Goal: Task Accomplishment & Management: Use online tool/utility

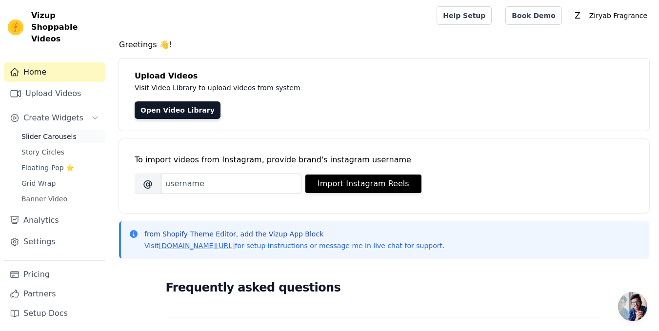
click at [46, 132] on span "Slider Carousels" at bounding box center [48, 137] width 55 height 10
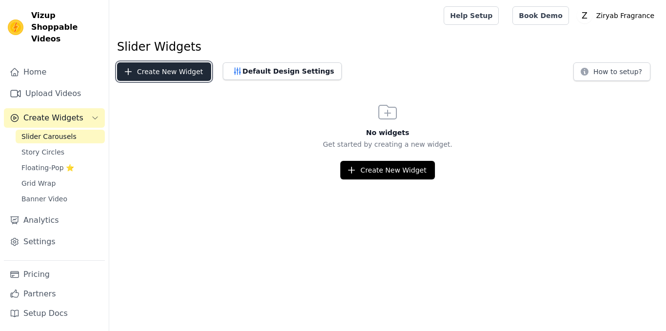
click at [173, 78] on button "Create New Widget" at bounding box center [164, 71] width 94 height 19
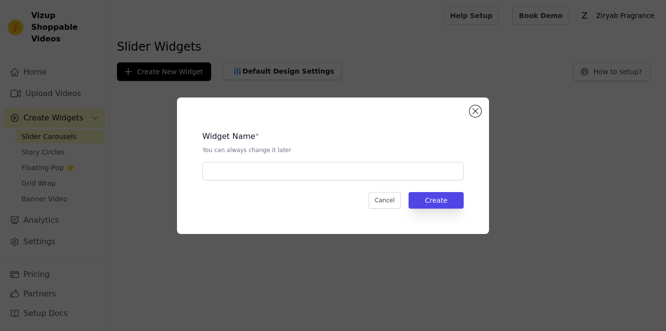
click at [348, 159] on div "Widget Name * You can always change it later" at bounding box center [332, 152] width 261 height 58
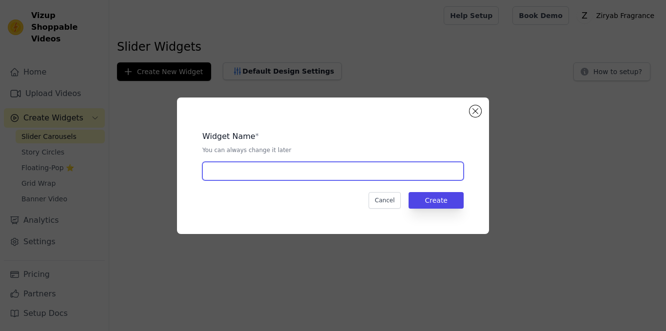
click at [353, 167] on input "text" at bounding box center [332, 171] width 261 height 19
type input "Home Reels"
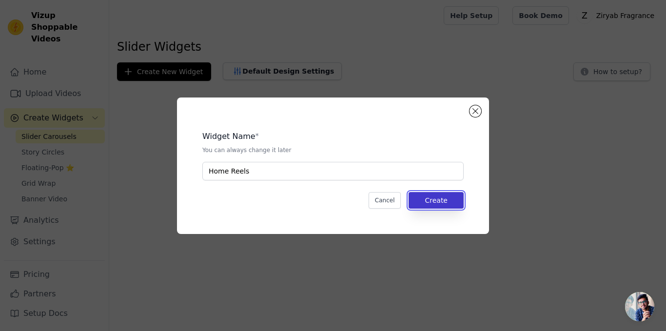
click at [439, 206] on button "Create" at bounding box center [436, 200] width 55 height 17
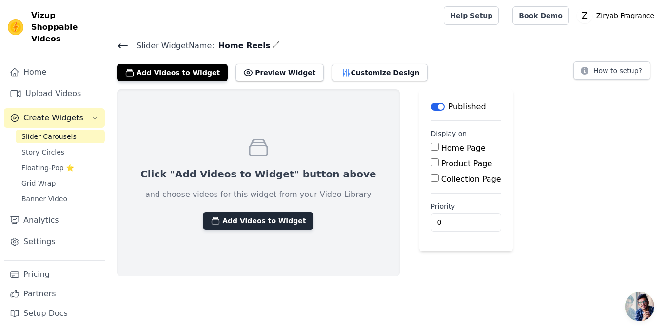
click at [212, 219] on icon "button" at bounding box center [215, 220] width 7 height 7
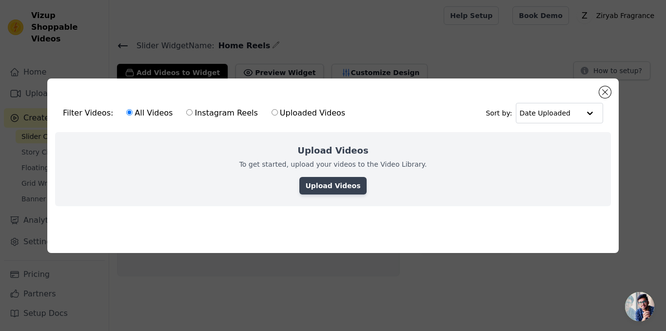
click at [312, 186] on link "Upload Videos" at bounding box center [332, 186] width 67 height 18
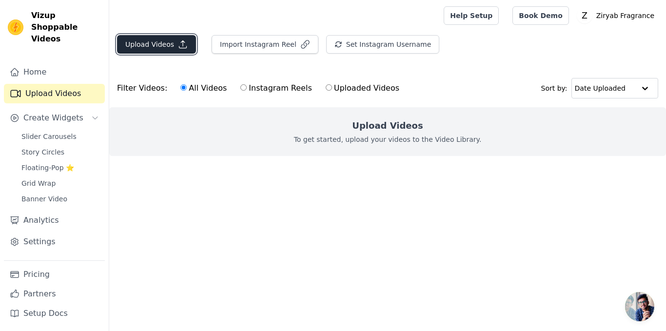
click at [166, 45] on button "Upload Videos" at bounding box center [156, 44] width 79 height 19
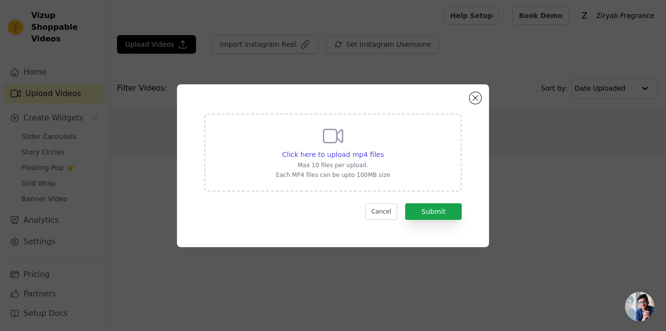
click at [319, 164] on p "Max 10 files per upload." at bounding box center [333, 165] width 114 height 8
click at [383, 150] on input "Click here to upload mp4 files Max 10 files per upload. Each MP4 files can be u…" at bounding box center [383, 149] width 0 height 0
type input "C:\fakepath\A memory bottled up in elegance @ziryabfragrance ✨.mp4"
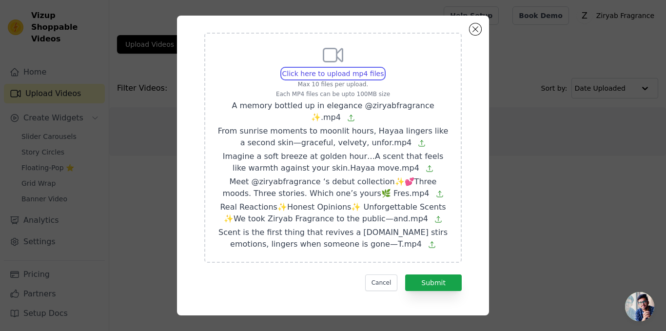
scroll to position [15, 0]
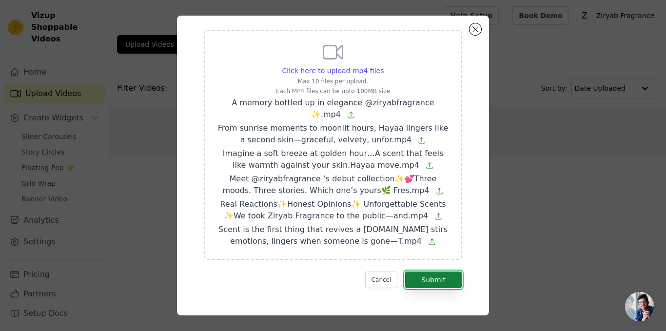
click at [422, 276] on button "Submit" at bounding box center [433, 280] width 57 height 17
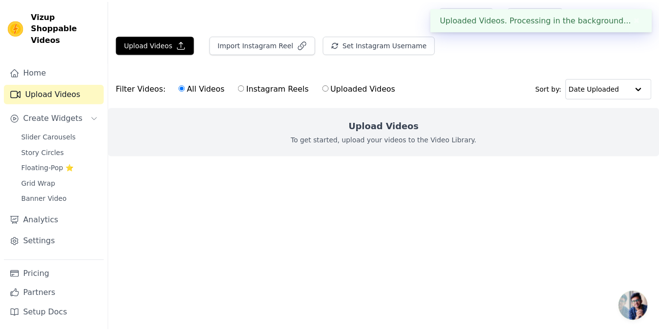
scroll to position [0, 0]
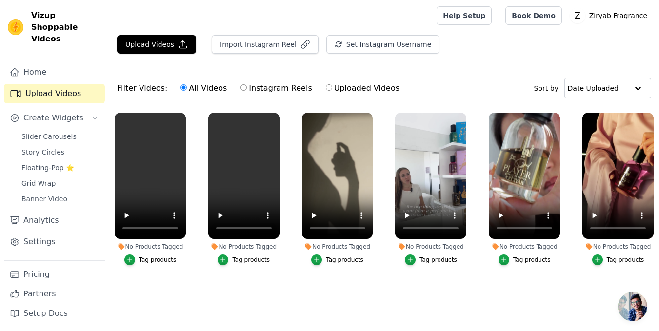
click at [528, 259] on div "Tag products" at bounding box center [532, 260] width 38 height 8
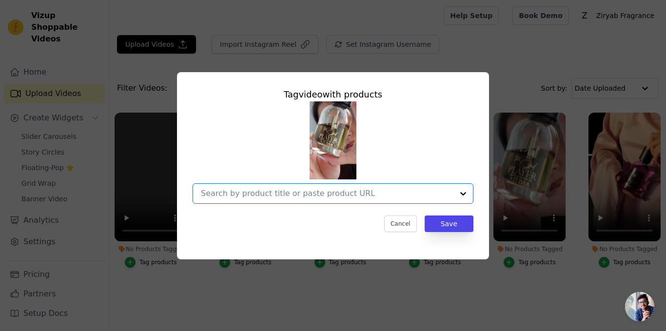
click at [299, 191] on input "No Products Tagged Tag video with products Option undefined, selected. Select i…" at bounding box center [327, 193] width 253 height 9
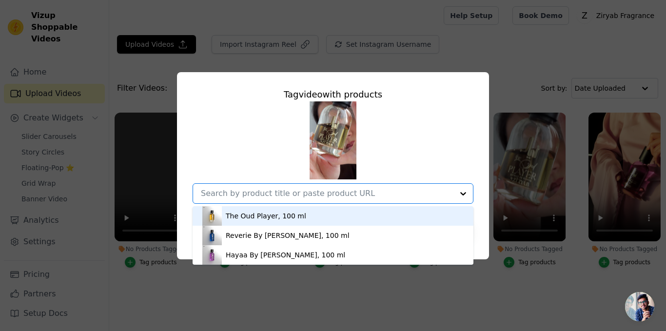
click at [272, 215] on div "The Oud Player, 100 ml" at bounding box center [266, 216] width 80 height 10
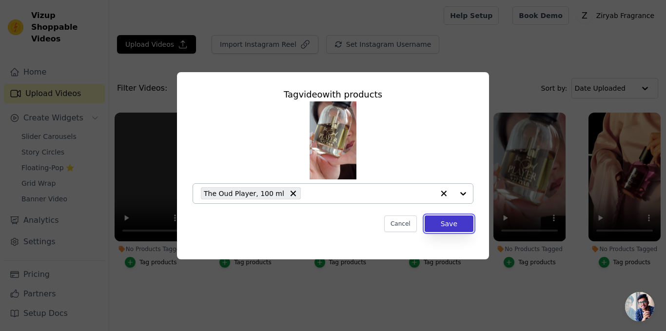
click at [439, 225] on button "Save" at bounding box center [449, 224] width 49 height 17
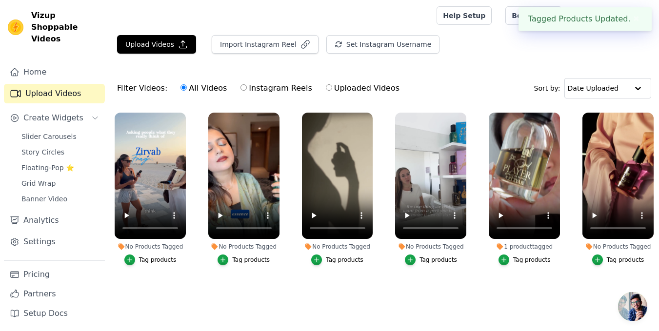
click at [142, 257] on div "Tag products" at bounding box center [158, 260] width 38 height 8
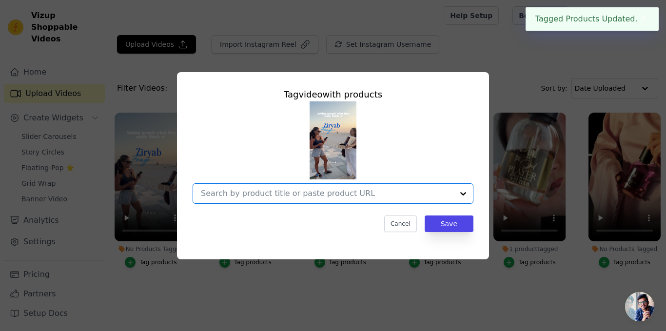
click at [363, 196] on input "No Products Tagged Tag video with products Option undefined, selected. Select i…" at bounding box center [327, 193] width 253 height 9
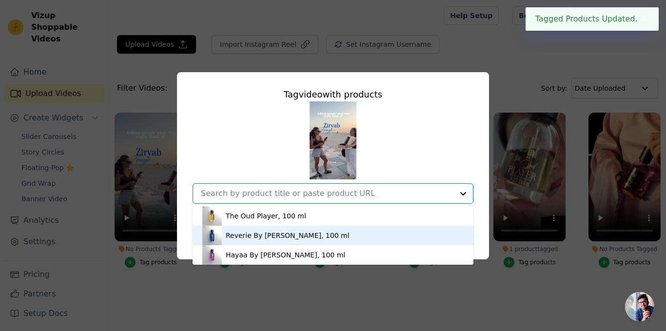
click at [237, 237] on div "Reverie By Ziryab, 100 ml" at bounding box center [288, 236] width 124 height 10
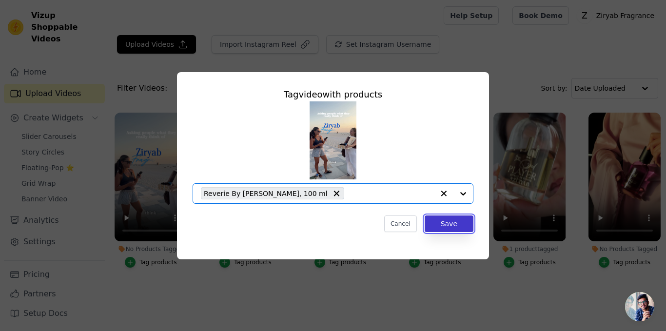
click at [456, 226] on button "Save" at bounding box center [449, 224] width 49 height 17
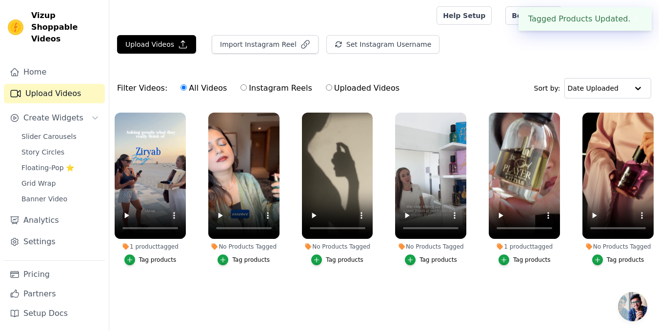
click at [237, 260] on div "Tag products" at bounding box center [251, 260] width 38 height 8
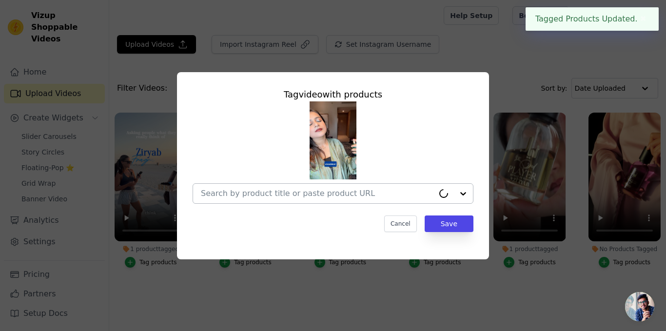
click at [310, 189] on input "No Products Tagged Tag video with products Cancel Save Tag products" at bounding box center [317, 193] width 233 height 9
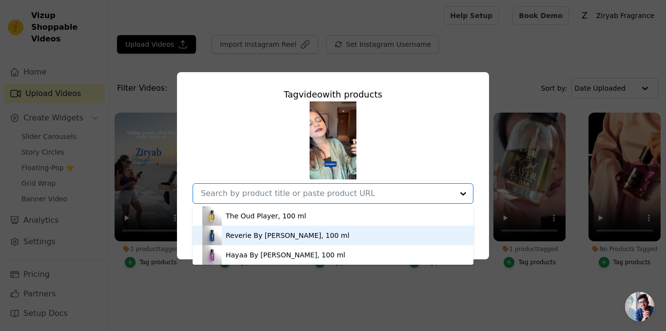
click at [273, 242] on div "Reverie By Ziryab, 100 ml" at bounding box center [332, 236] width 261 height 20
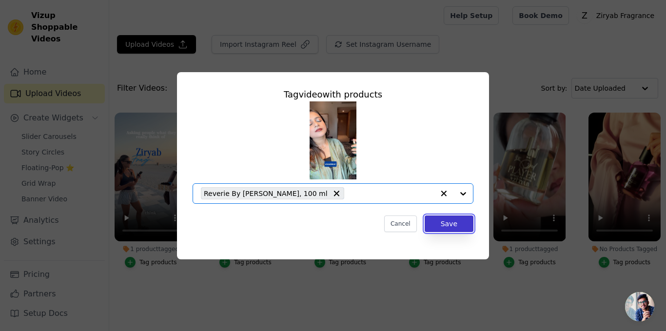
click at [450, 224] on button "Save" at bounding box center [449, 224] width 49 height 17
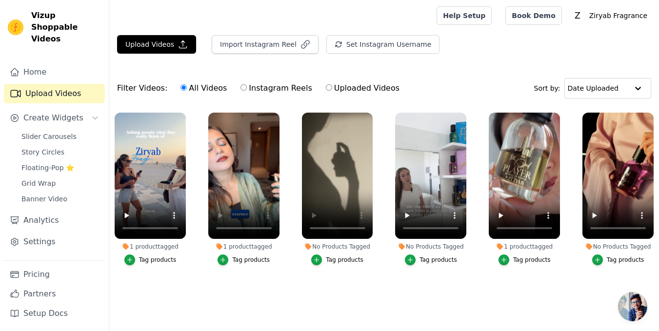
click at [336, 257] on div "Tag products" at bounding box center [345, 260] width 38 height 8
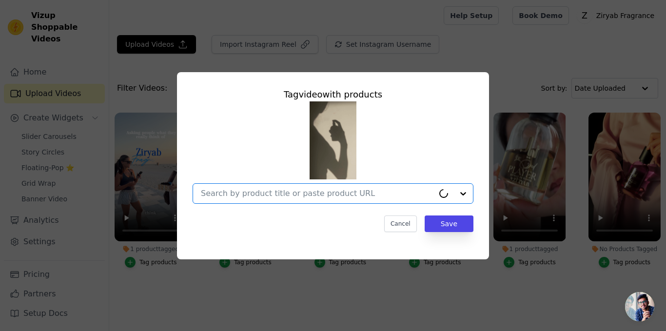
drag, startPoint x: 324, startPoint y: 194, endPoint x: 318, endPoint y: 200, distance: 8.6
click at [321, 195] on input "No Products Tagged Tag video with products Option undefined, selected. Select i…" at bounding box center [317, 193] width 233 height 9
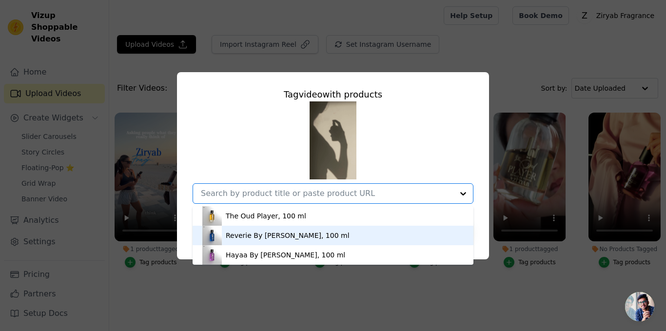
click at [264, 232] on div "Reverie By Ziryab, 100 ml" at bounding box center [288, 236] width 124 height 10
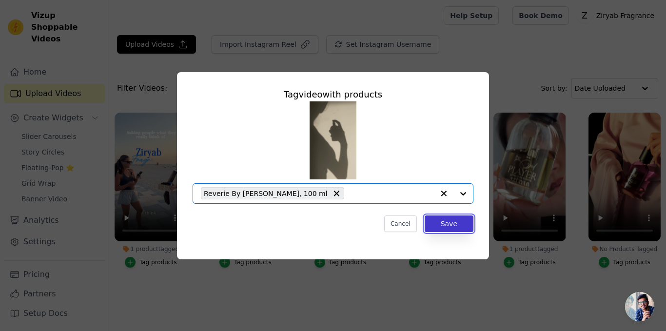
click at [443, 225] on button "Save" at bounding box center [449, 224] width 49 height 17
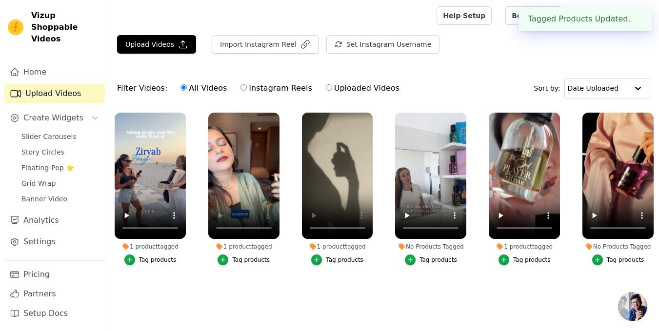
click at [430, 254] on li "No Products Tagged Tag products" at bounding box center [430, 189] width 71 height 153
click at [427, 261] on div "Tag products" at bounding box center [438, 260] width 38 height 8
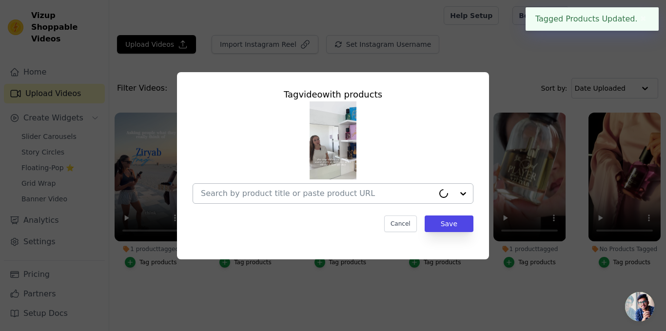
click at [338, 186] on div at bounding box center [317, 194] width 233 height 20
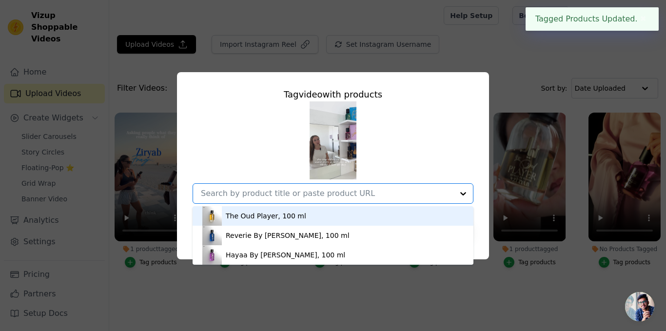
click at [275, 217] on div "The Oud Player, 100 ml" at bounding box center [266, 216] width 80 height 10
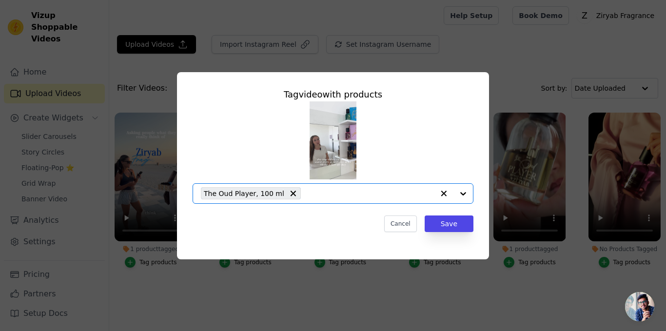
click at [341, 200] on div "The Oud Player, 100 ml" at bounding box center [317, 194] width 233 height 20
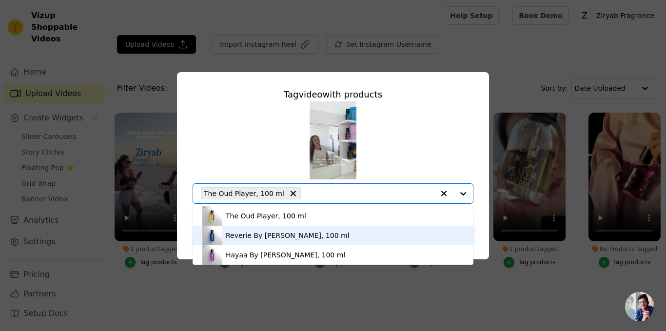
click at [269, 230] on div "Reverie By Ziryab, 100 ml" at bounding box center [332, 236] width 261 height 20
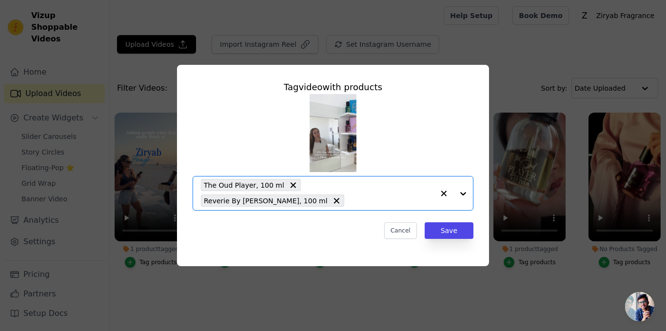
click at [407, 198] on div "The Oud Player, 100 ml Reverie By Ziryab, 100 ml" at bounding box center [317, 193] width 233 height 34
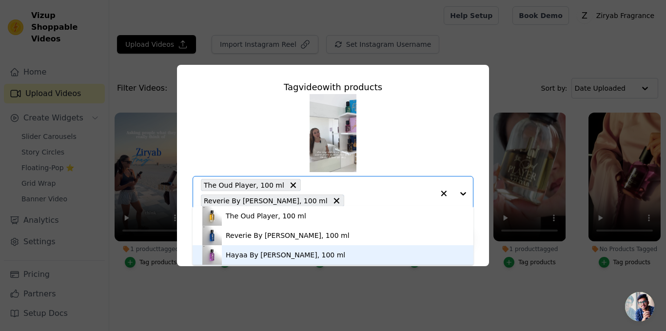
click at [215, 247] on img at bounding box center [212, 255] width 20 height 20
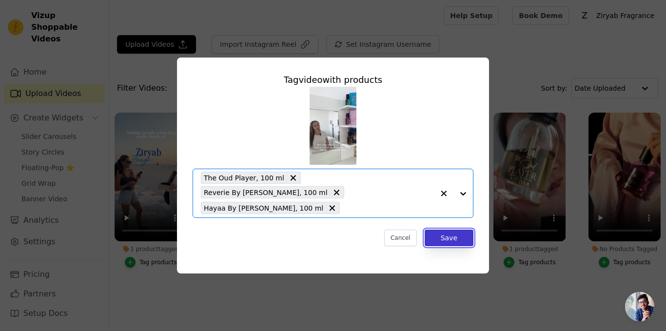
click at [445, 235] on button "Save" at bounding box center [449, 238] width 49 height 17
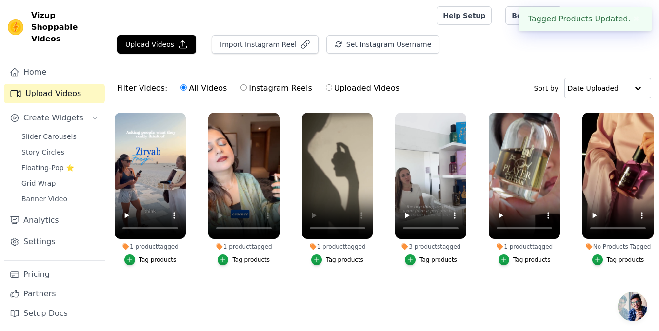
click at [525, 258] on div "Tag products" at bounding box center [532, 260] width 38 height 8
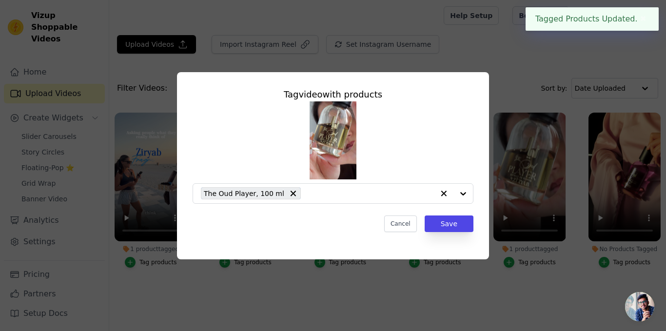
click at [457, 274] on div "Tag video with products The Oud Player, 100 ml Cancel Save" at bounding box center [333, 166] width 635 height 218
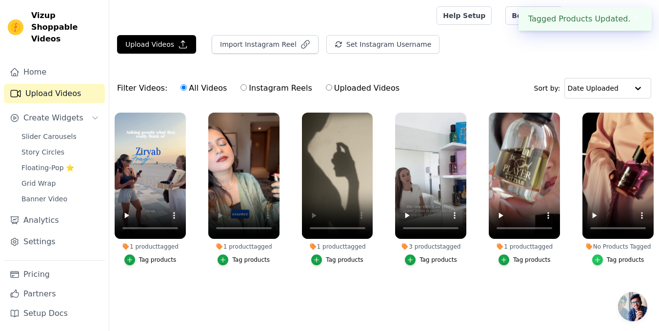
click at [601, 260] on icon "button" at bounding box center [597, 259] width 7 height 7
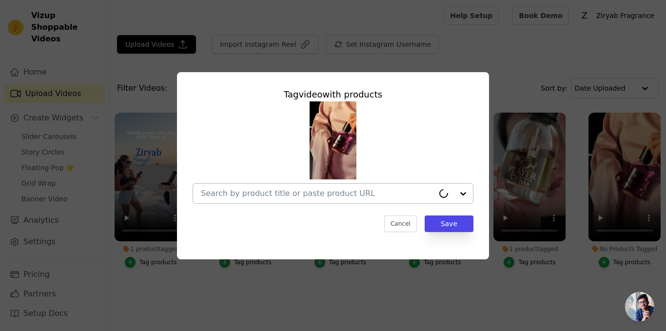
click at [258, 200] on div at bounding box center [317, 194] width 233 height 20
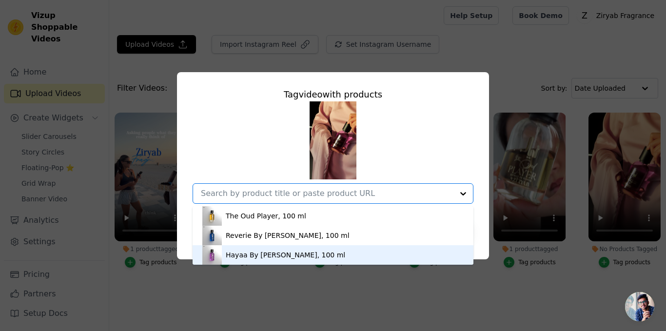
click at [242, 251] on div "Hayaa By Ziryab, 100 ml" at bounding box center [285, 255] width 119 height 10
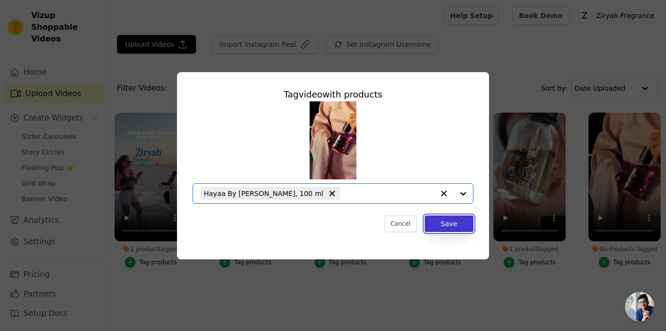
click at [449, 221] on button "Save" at bounding box center [449, 224] width 49 height 17
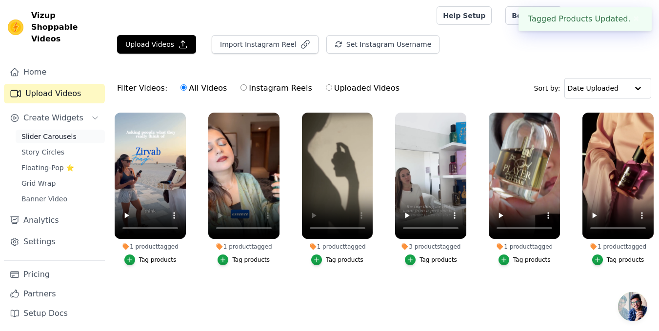
click at [39, 132] on span "Slider Carousels" at bounding box center [48, 137] width 55 height 10
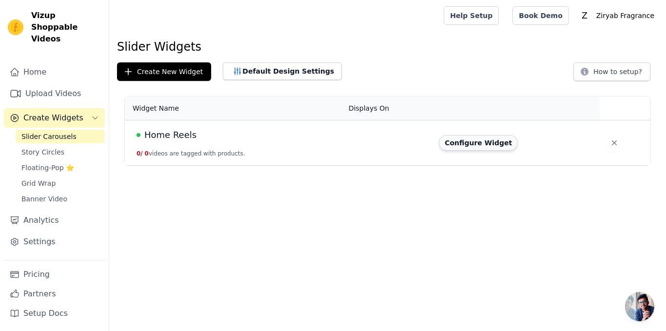
click at [478, 146] on button "Configure Widget" at bounding box center [478, 143] width 79 height 16
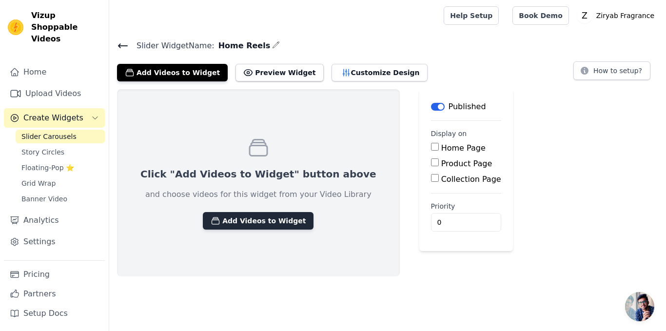
click at [212, 217] on button "Add Videos to Widget" at bounding box center [258, 221] width 111 height 18
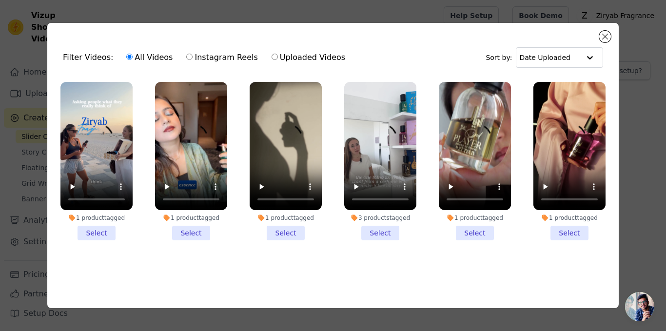
click at [88, 227] on li "1 product tagged Select" at bounding box center [96, 161] width 72 height 158
click at [0, 0] on input "1 product tagged Select" at bounding box center [0, 0] width 0 height 0
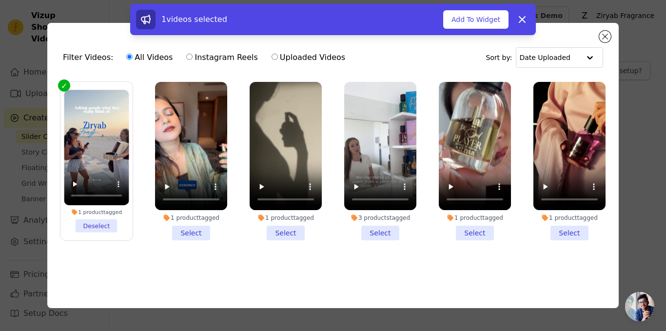
click at [168, 229] on li "1 product tagged Select" at bounding box center [191, 161] width 72 height 158
click at [0, 0] on input "1 product tagged Select" at bounding box center [0, 0] width 0 height 0
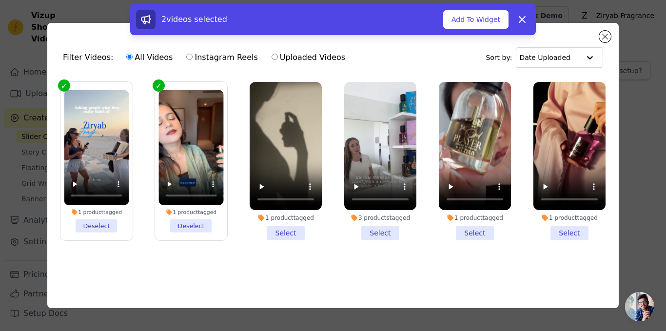
drag, startPoint x: 287, startPoint y: 231, endPoint x: 334, endPoint y: 233, distance: 47.3
click at [287, 232] on li "1 product tagged Select" at bounding box center [286, 161] width 72 height 158
click at [0, 0] on input "1 product tagged Select" at bounding box center [0, 0] width 0 height 0
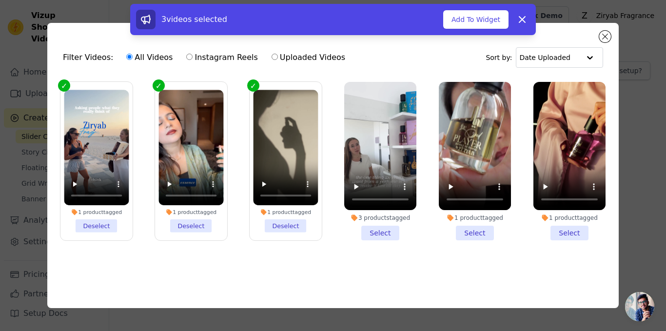
click at [372, 232] on li "3 products tagged Select" at bounding box center [380, 161] width 72 height 158
click at [0, 0] on input "3 products tagged Select" at bounding box center [0, 0] width 0 height 0
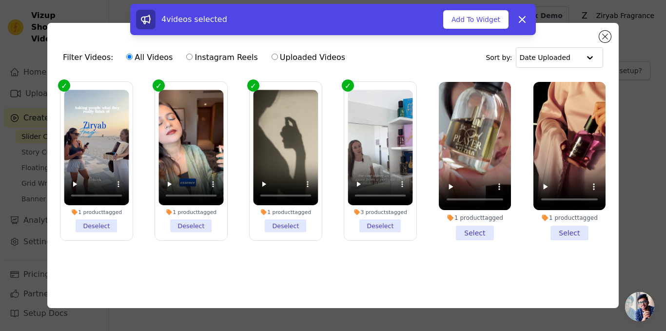
drag, startPoint x: 468, startPoint y: 229, endPoint x: 528, endPoint y: 231, distance: 59.5
click at [487, 230] on li "1 product tagged Select" at bounding box center [475, 161] width 72 height 158
click at [567, 230] on li "1 product tagged Select" at bounding box center [569, 161] width 72 height 158
click at [0, 0] on input "1 product tagged Select" at bounding box center [0, 0] width 0 height 0
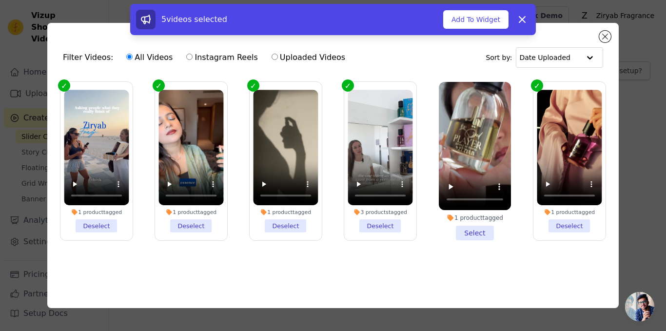
click at [489, 235] on li "1 product tagged Select" at bounding box center [475, 161] width 72 height 158
click at [0, 0] on input "1 product tagged Select" at bounding box center [0, 0] width 0 height 0
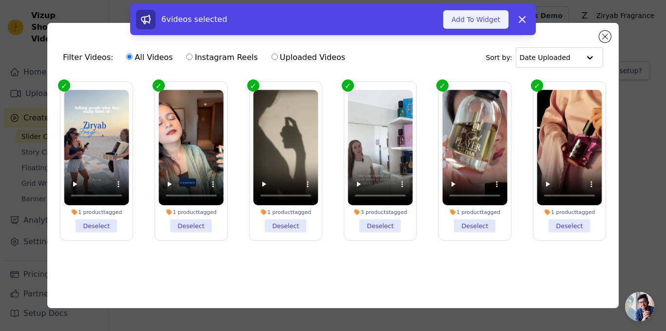
click at [487, 21] on button "Add To Widget" at bounding box center [475, 19] width 65 height 19
